Goal: Ask a question

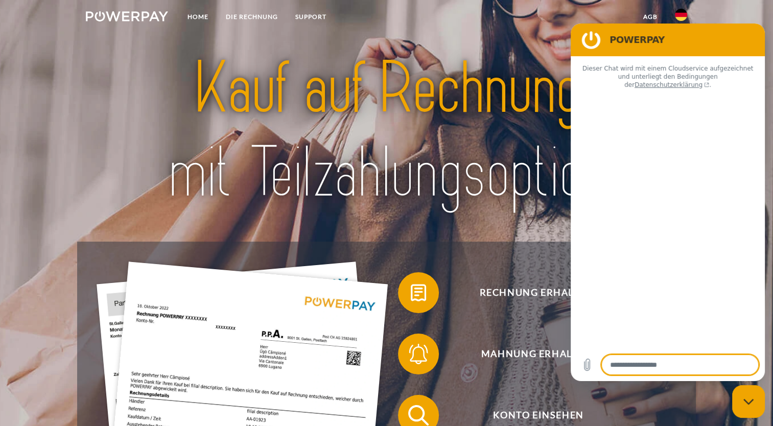
type textarea "*"
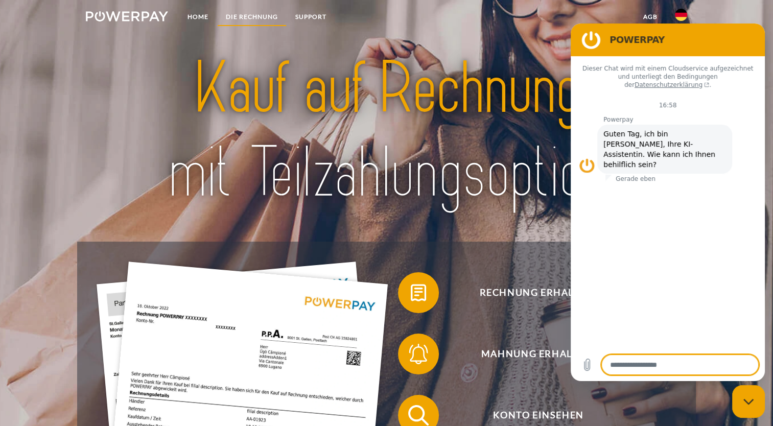
click at [250, 17] on link "DIE RECHNUNG" at bounding box center [252, 17] width 70 height 18
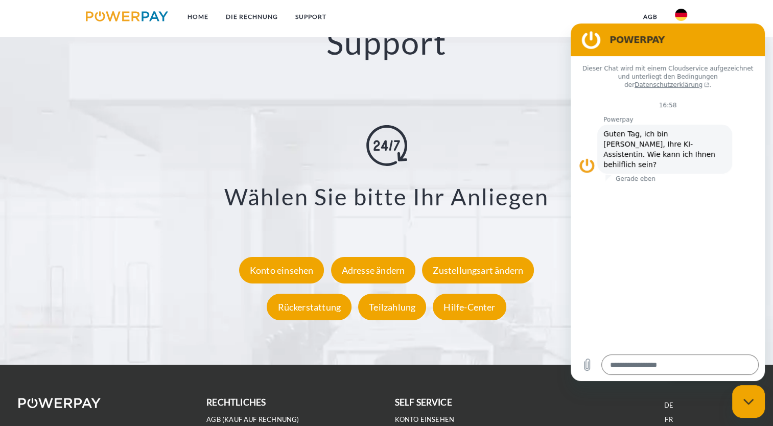
scroll to position [1798, 0]
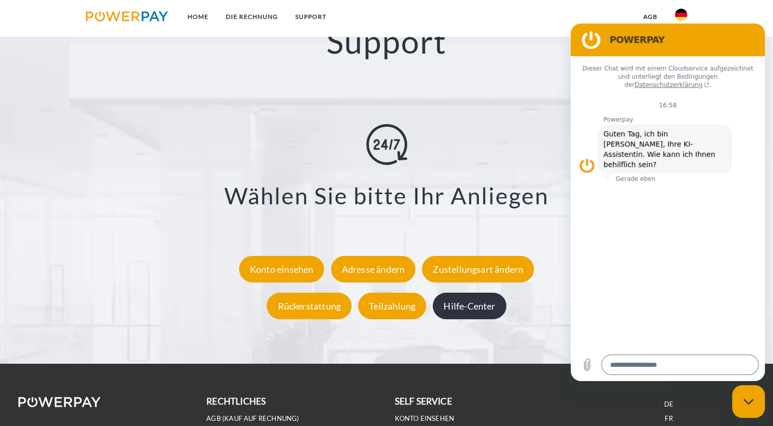
click at [459, 307] on div "Hilfe-Center" at bounding box center [469, 305] width 73 height 27
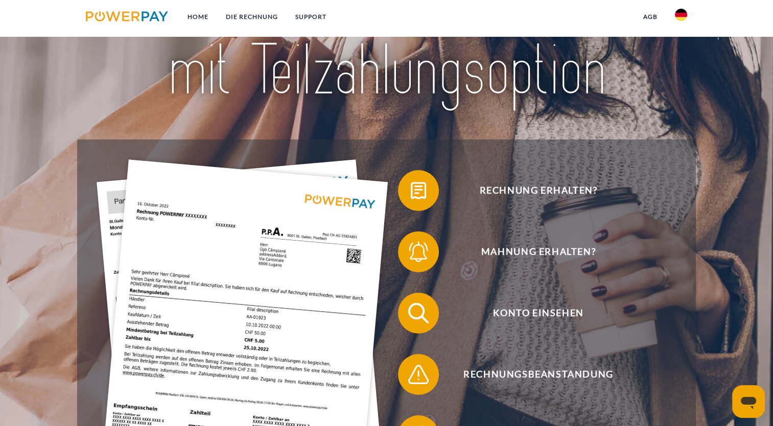
scroll to position [204, 0]
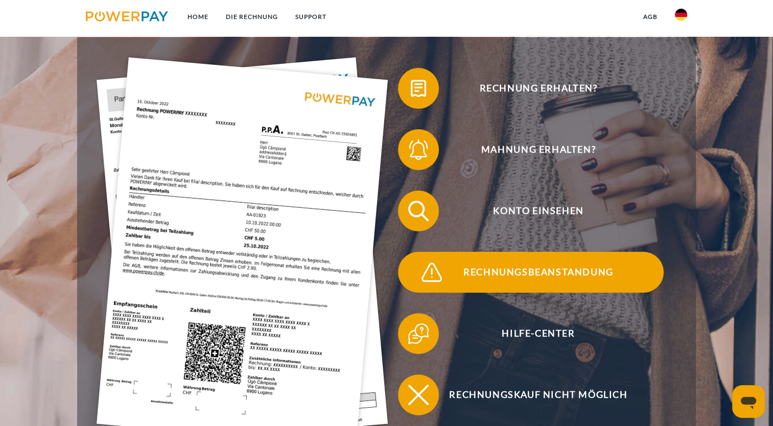
click at [503, 273] on span "Rechnungsbeanstandung" at bounding box center [539, 272] width 250 height 41
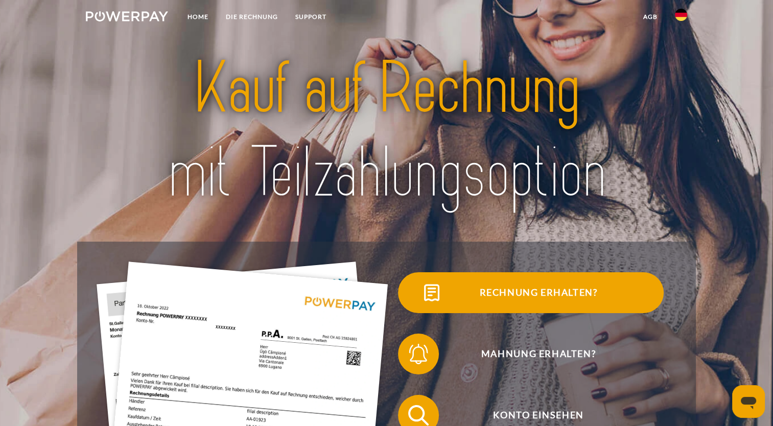
click at [521, 292] on span "Rechnung erhalten?" at bounding box center [539, 292] width 250 height 41
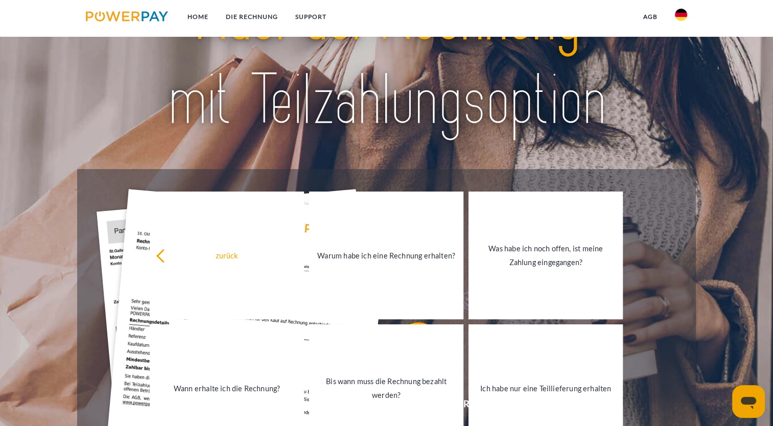
scroll to position [51, 0]
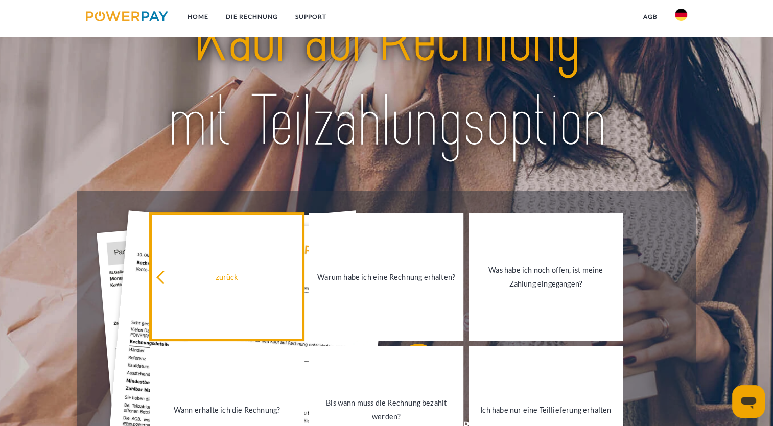
click at [229, 280] on div "zurück" at bounding box center [227, 277] width 142 height 14
